Goal: Task Accomplishment & Management: Use online tool/utility

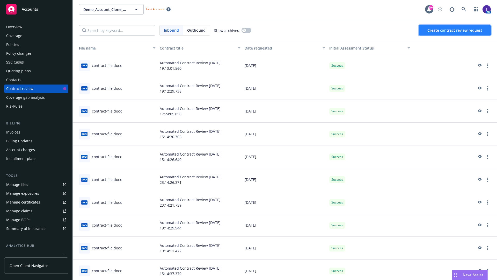
click at [455, 30] on span "Create contract review request" at bounding box center [454, 30] width 55 height 5
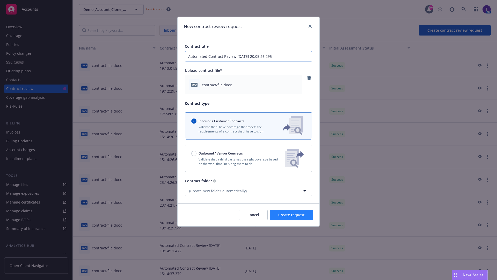
type input "Automated Contract Review 08-14-2025 20:05:26.295"
click at [292, 215] on span "Create request" at bounding box center [291, 214] width 26 height 5
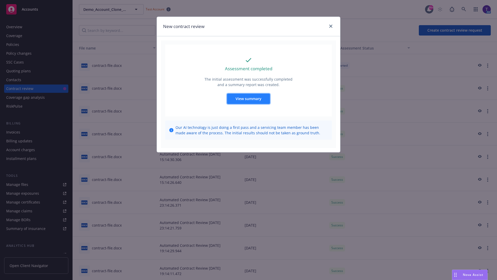
click at [248, 98] on span "View summary" at bounding box center [249, 98] width 26 height 5
